Goal: Task Accomplishment & Management: Use online tool/utility

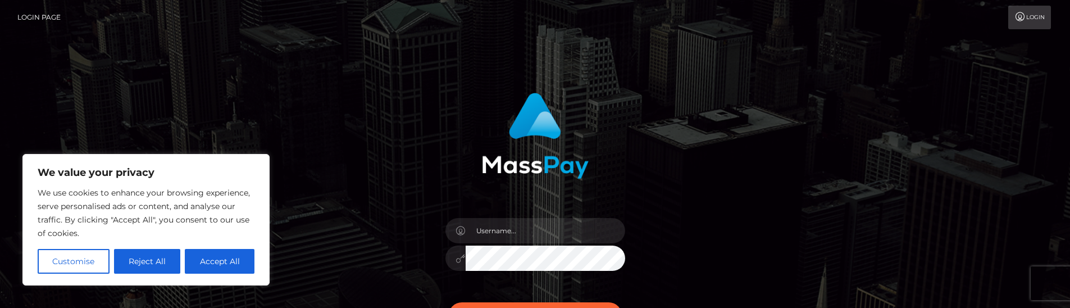
click at [1024, 22] on link "Login" at bounding box center [1029, 18] width 43 height 24
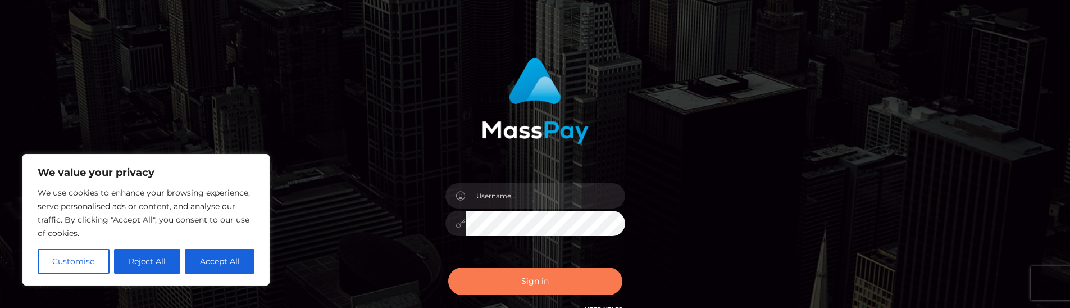
scroll to position [67, 0]
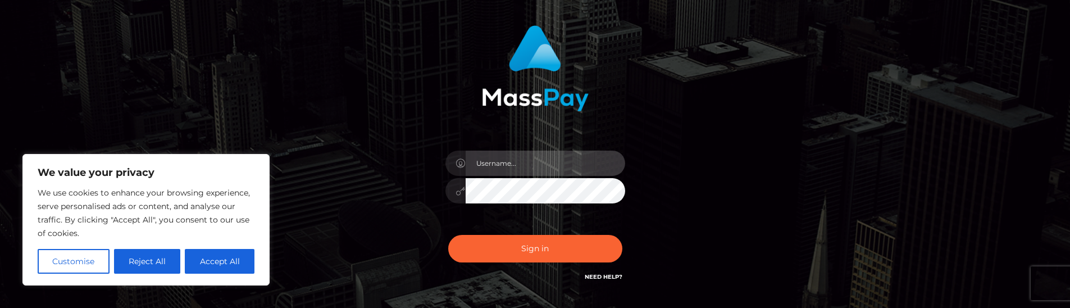
click at [535, 165] on input "text" at bounding box center [545, 162] width 159 height 25
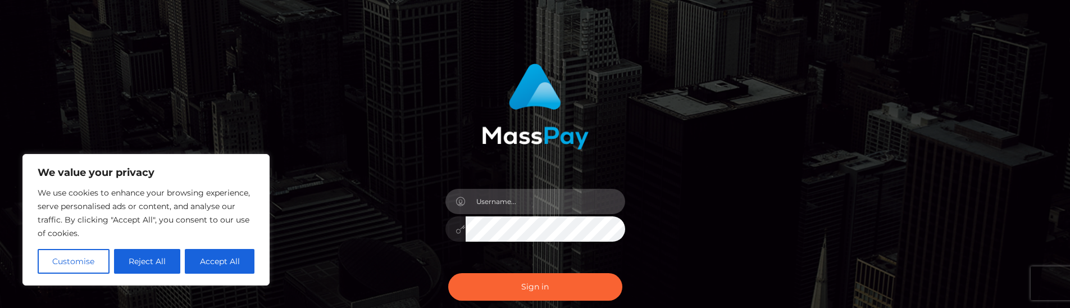
scroll to position [0, 0]
